Goal: Task Accomplishment & Management: Manage account settings

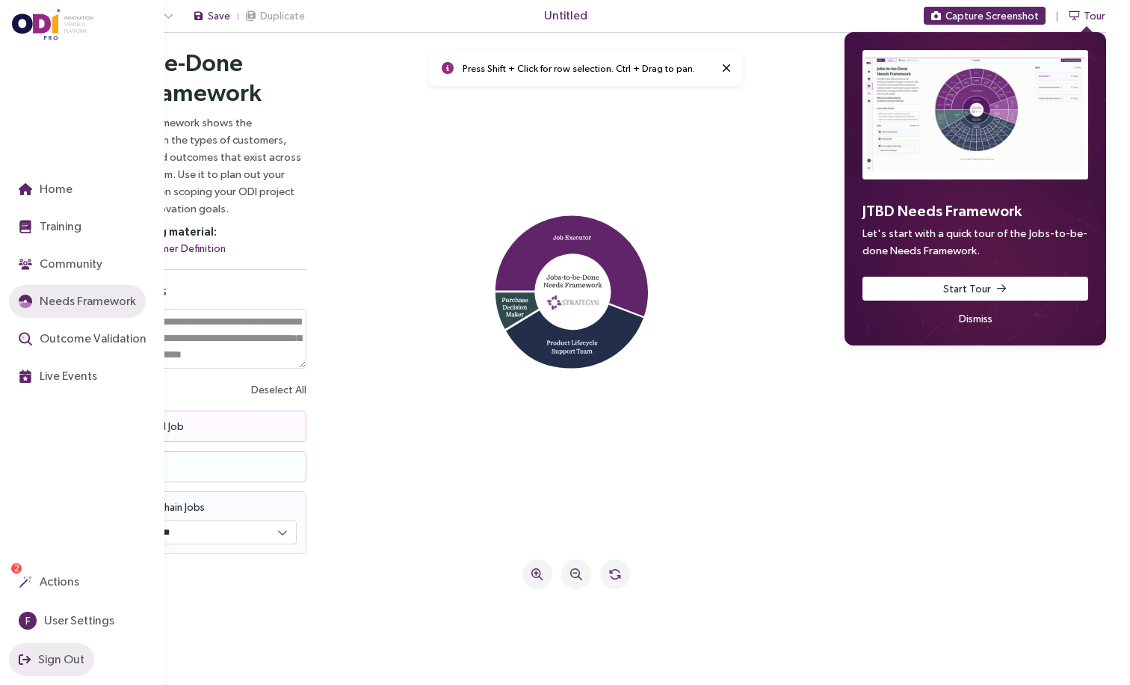
click at [56, 656] on span "Sign Out" at bounding box center [59, 659] width 49 height 19
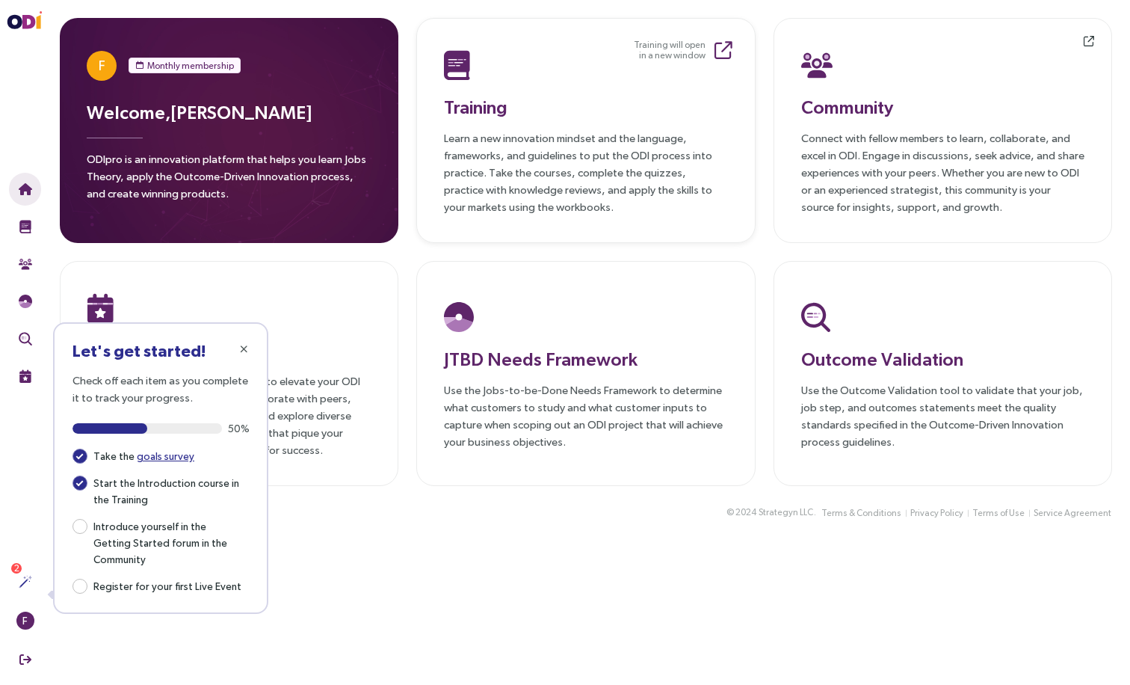
click at [490, 152] on p "Learn a new innovation mindset and the language, frameworks, and guidelines to …" at bounding box center [585, 172] width 283 height 86
